Goal: Task Accomplishment & Management: Manage account settings

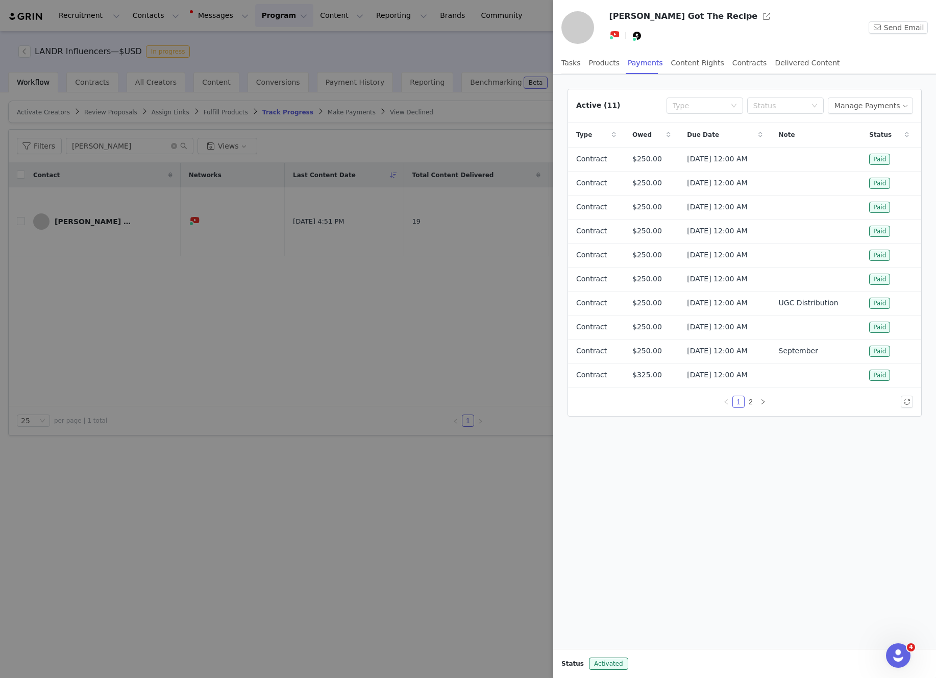
click at [512, 59] on div at bounding box center [468, 339] width 936 height 678
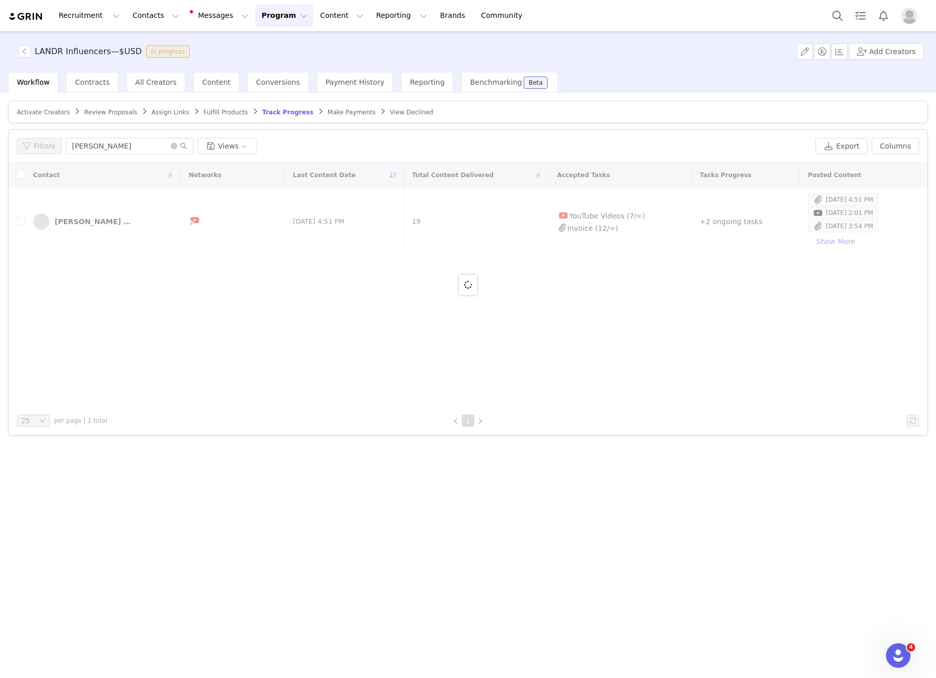
click at [915, 21] on span "Profile" at bounding box center [909, 16] width 16 height 16
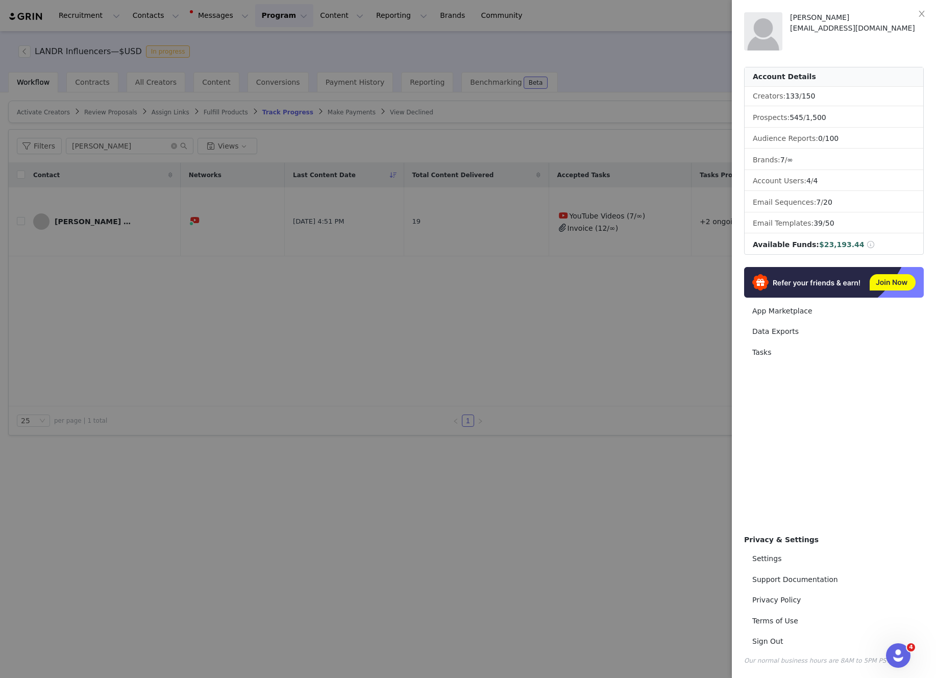
click at [701, 46] on div at bounding box center [468, 339] width 936 height 678
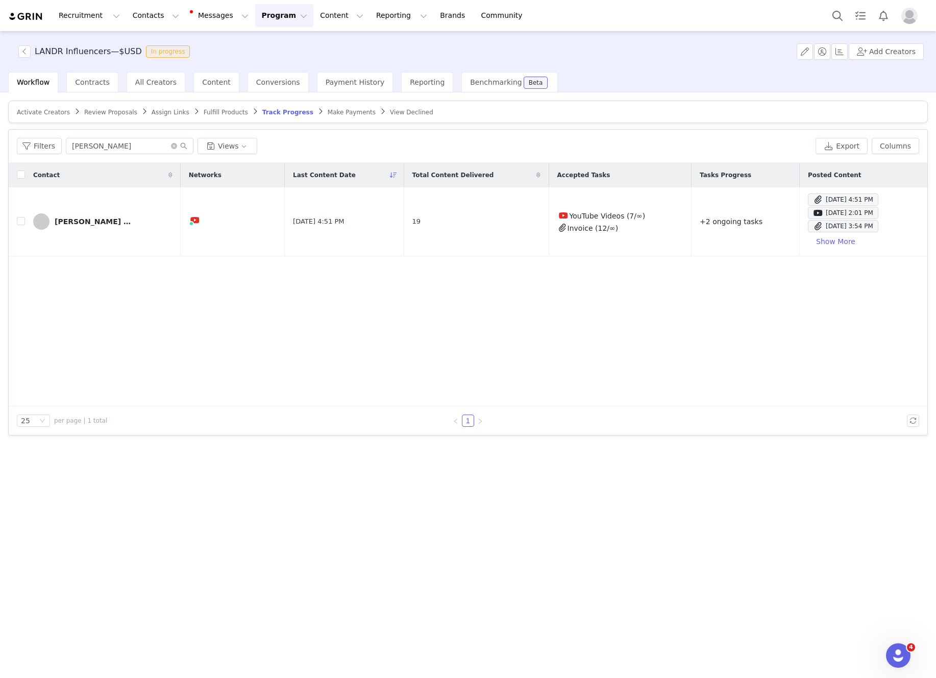
click at [287, 13] on button "Program Program" at bounding box center [284, 15] width 58 height 23
click at [280, 86] on div "Payments" at bounding box center [279, 83] width 68 height 11
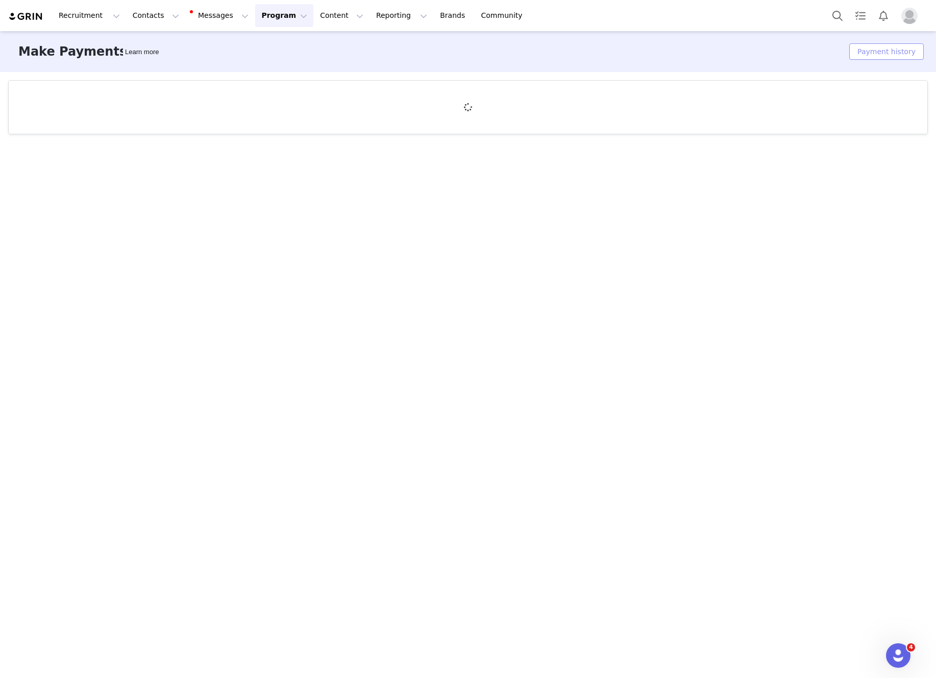
click at [904, 53] on button "Payment history" at bounding box center [886, 51] width 74 height 16
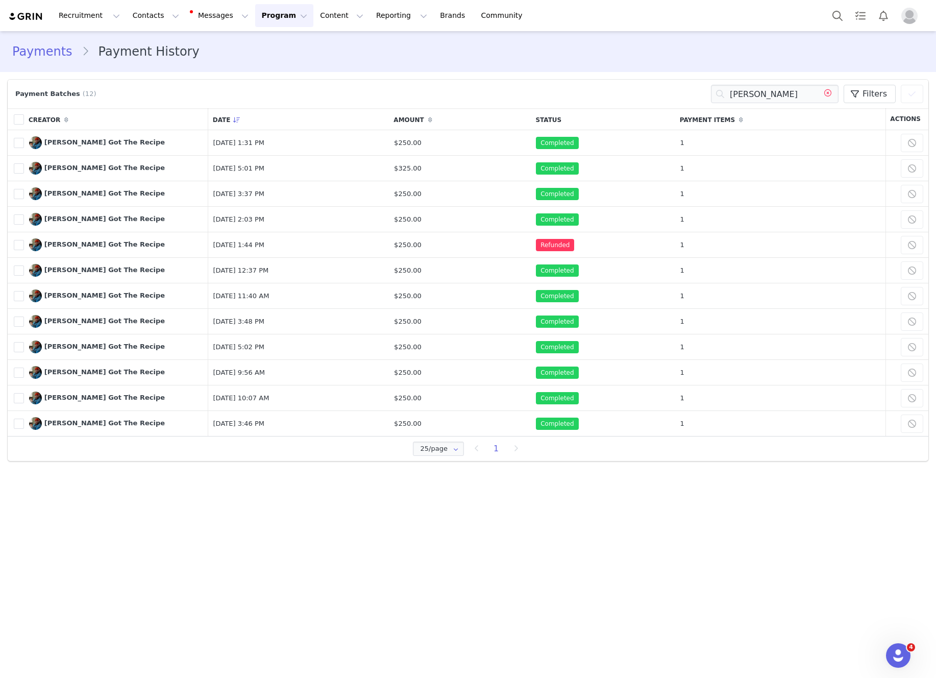
click at [830, 93] on icon at bounding box center [828, 94] width 16 height 18
